Goal: Task Accomplishment & Management: Manage account settings

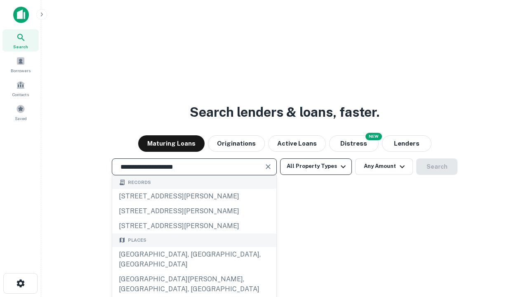
click at [316, 166] on button "All Property Types" at bounding box center [316, 166] width 72 height 17
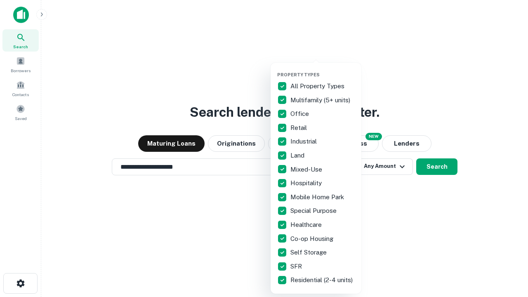
type input "**********"
click at [323, 69] on button "button" at bounding box center [322, 69] width 91 height 0
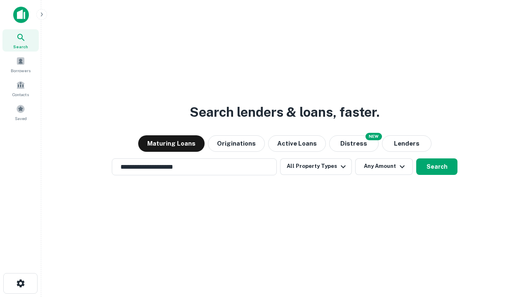
scroll to position [5, 99]
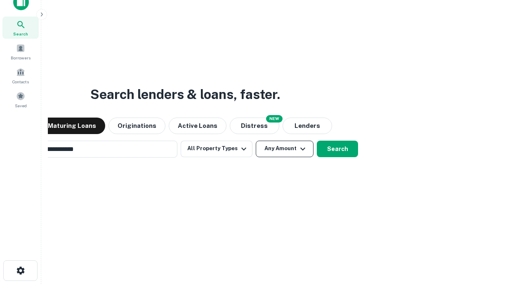
click at [256, 141] on button "Any Amount" at bounding box center [285, 149] width 58 height 17
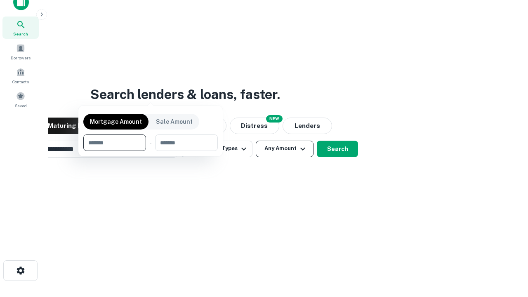
scroll to position [13, 0]
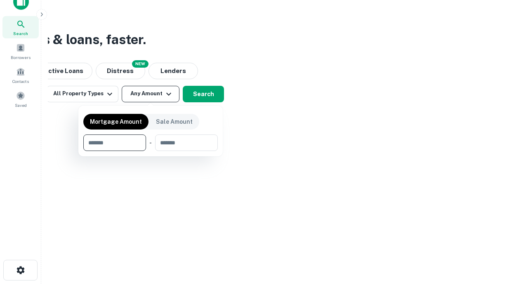
type input "*******"
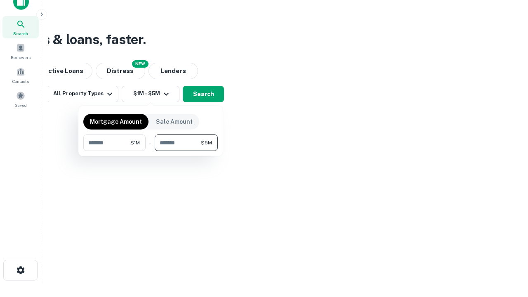
type input "*******"
click at [151, 151] on button "button" at bounding box center [150, 151] width 135 height 0
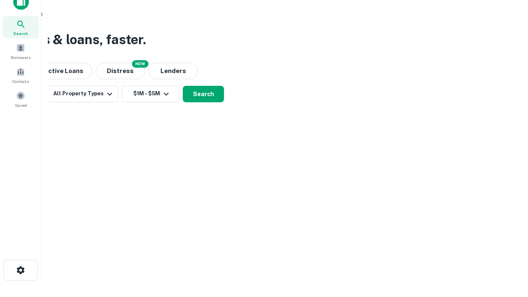
scroll to position [5, 152]
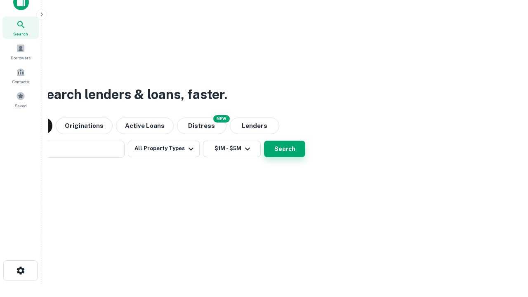
click at [264, 141] on button "Search" at bounding box center [284, 149] width 41 height 17
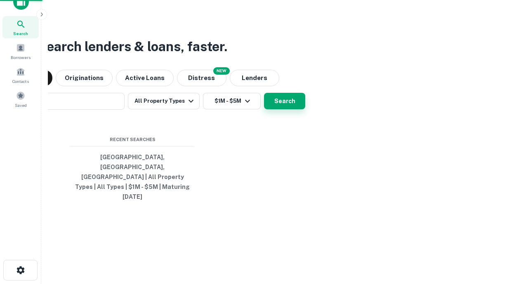
scroll to position [22, 234]
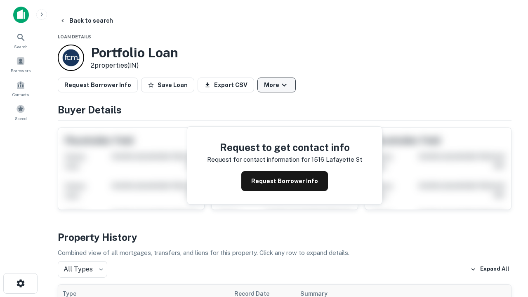
click at [276, 85] on button "More" at bounding box center [276, 85] width 38 height 15
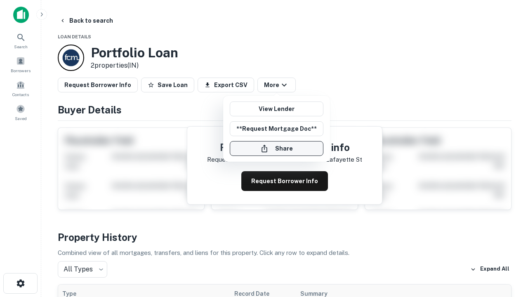
click at [276, 149] on button "Share" at bounding box center [277, 148] width 94 height 15
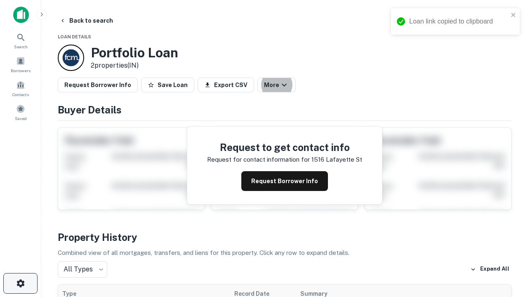
click at [20, 283] on icon "button" at bounding box center [21, 283] width 10 height 10
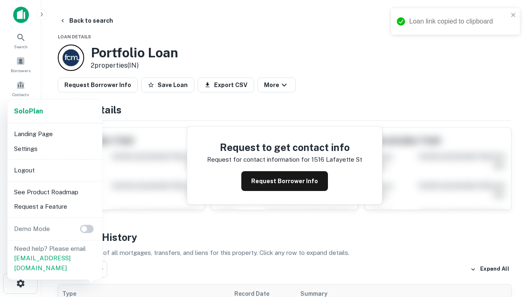
click at [54, 170] on li "Logout" at bounding box center [55, 170] width 88 height 15
